Goal: Find specific page/section: Find specific page/section

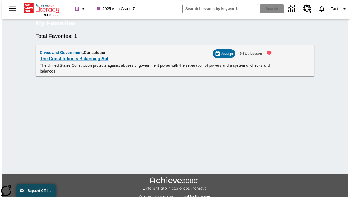
click at [226, 57] on span "Assign" at bounding box center [226, 54] width 11 height 6
